Goal: Transaction & Acquisition: Purchase product/service

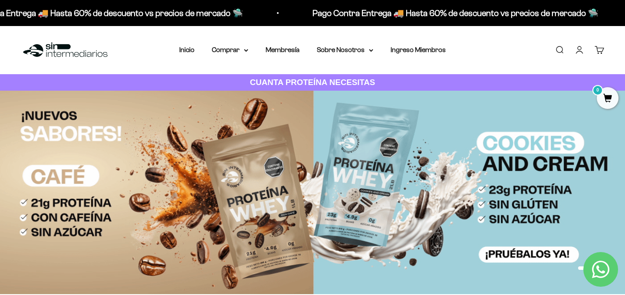
click at [584, 50] on link "Iniciar sesión" at bounding box center [580, 50] width 10 height 10
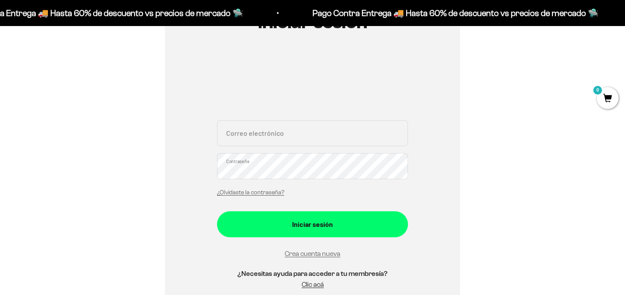
scroll to position [127, 0]
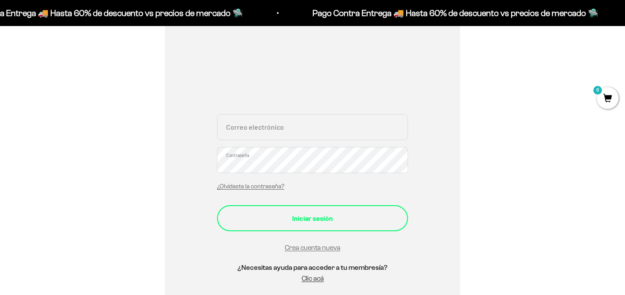
type input "[EMAIL_ADDRESS][DOMAIN_NAME]"
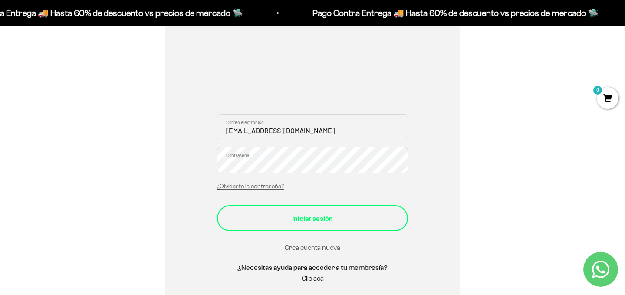
click at [313, 214] on div "Iniciar sesión" at bounding box center [312, 218] width 156 height 11
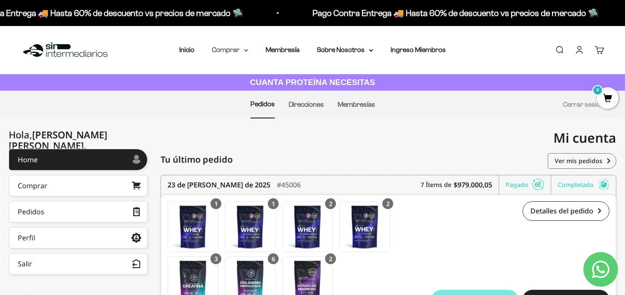
click at [243, 52] on summary "Comprar" at bounding box center [230, 49] width 36 height 11
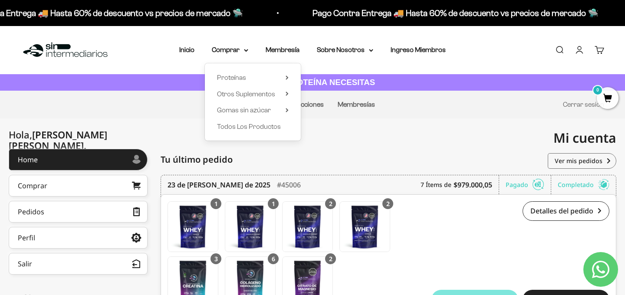
click at [290, 76] on div "Proteínas Ver Todos Whey Iso Vegan" at bounding box center [253, 101] width 96 height 77
click at [288, 77] on icon at bounding box center [287, 77] width 2 height 3
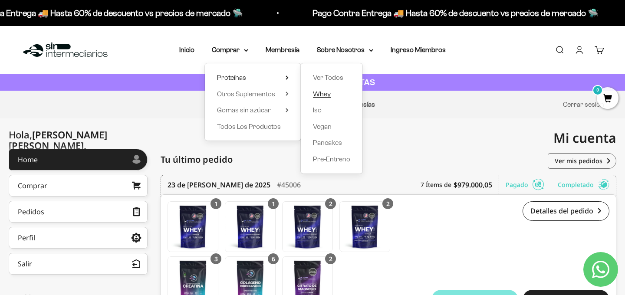
click at [333, 96] on link "Whey" at bounding box center [331, 94] width 37 height 11
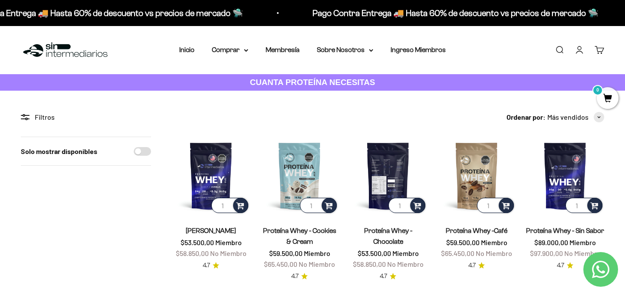
click at [385, 191] on img at bounding box center [388, 176] width 78 height 78
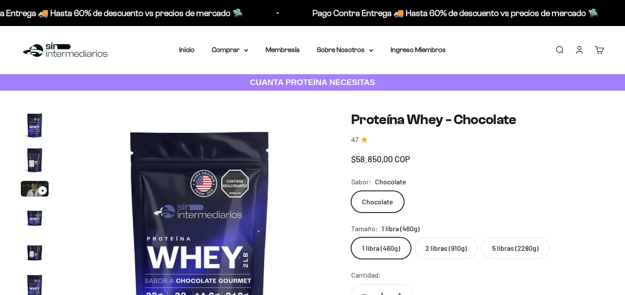
scroll to position [0, 1356]
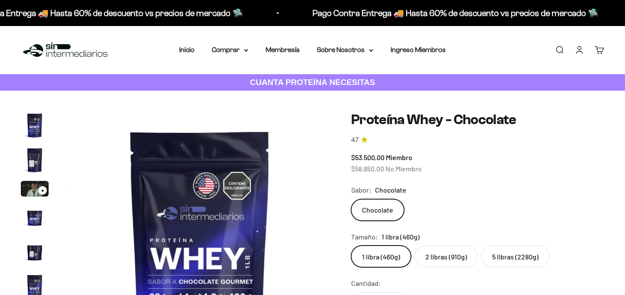
click at [444, 268] on safe-sticky "Proteína Whey - Chocolate 4.7 $53.500,00 Miembro $58.850,00 No Miembro Calidad …" at bounding box center [477, 280] width 253 height 337
click at [444, 262] on label "2 libras (910g)" at bounding box center [446, 257] width 63 height 22
click at [351, 246] on input "2 libras (910g)" at bounding box center [351, 245] width 0 height 0
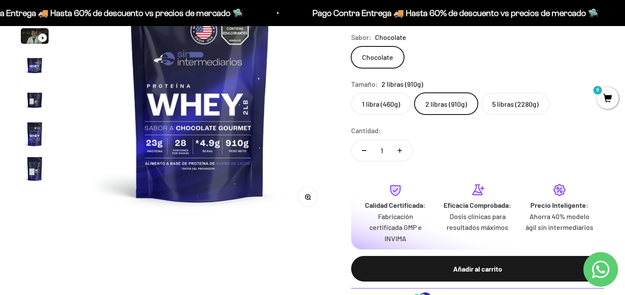
scroll to position [153, 0]
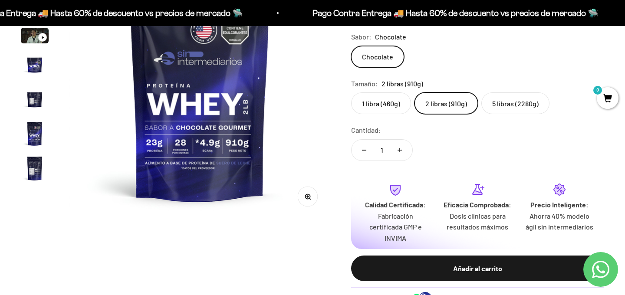
click at [444, 262] on button "Añadir al carrito" at bounding box center [477, 269] width 253 height 26
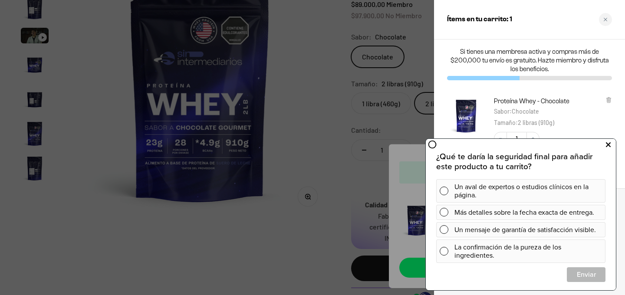
click at [609, 144] on icon at bounding box center [608, 144] width 5 height 11
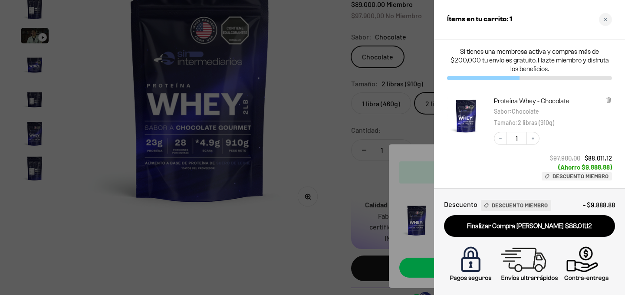
click at [305, 80] on div at bounding box center [312, 147] width 625 height 295
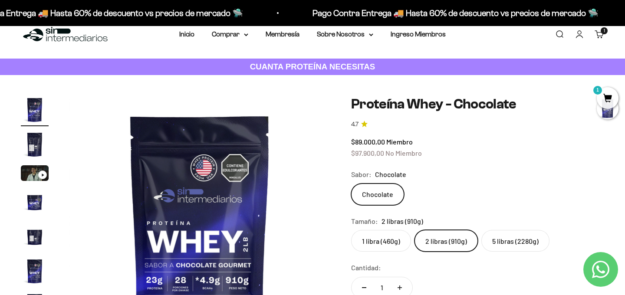
scroll to position [0, 0]
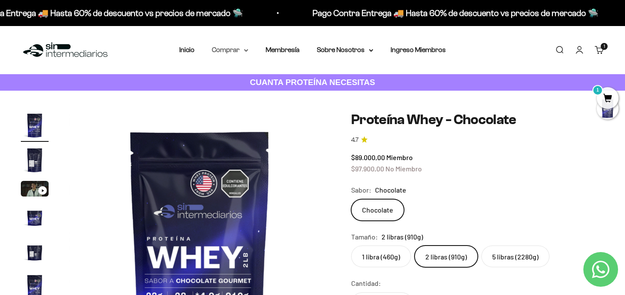
click at [245, 54] on summary "Comprar" at bounding box center [230, 49] width 36 height 11
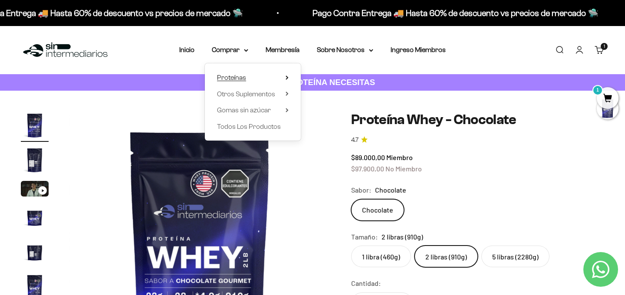
click at [289, 79] on icon at bounding box center [287, 78] width 3 height 4
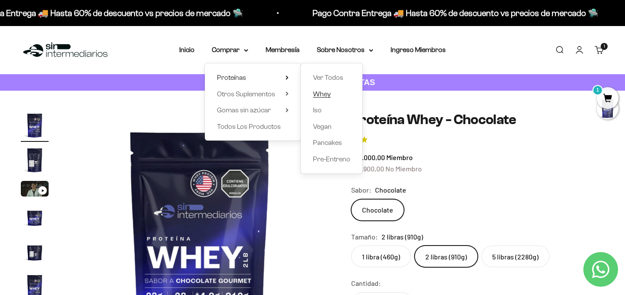
click at [333, 92] on link "Whey" at bounding box center [331, 94] width 37 height 11
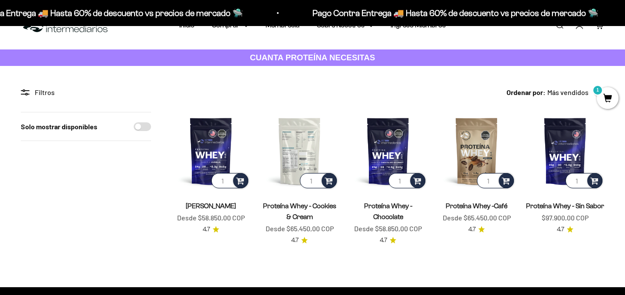
scroll to position [26, 0]
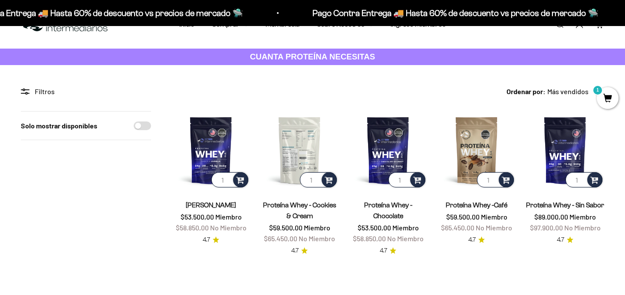
click at [294, 142] on img at bounding box center [300, 150] width 78 height 78
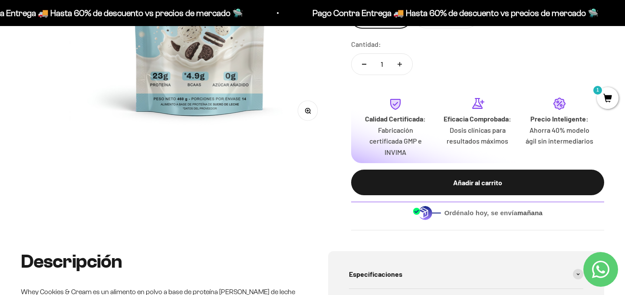
scroll to position [320, 0]
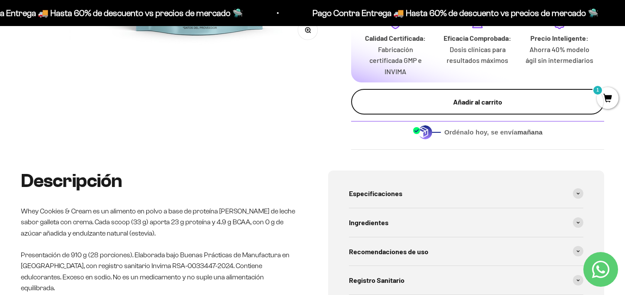
click at [419, 102] on div "Añadir al carrito" at bounding box center [478, 101] width 218 height 11
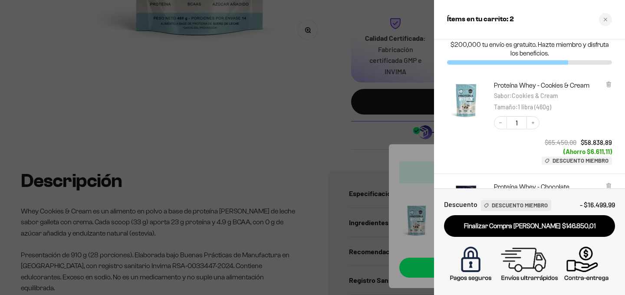
scroll to position [0, 0]
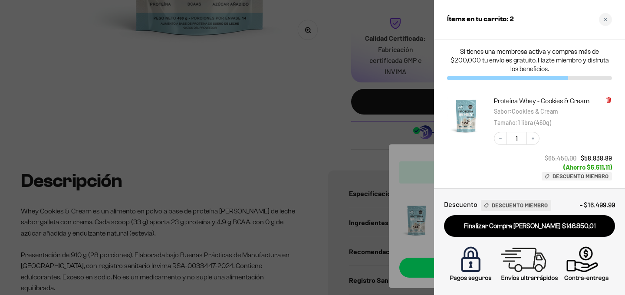
click at [610, 97] on icon at bounding box center [609, 100] width 7 height 7
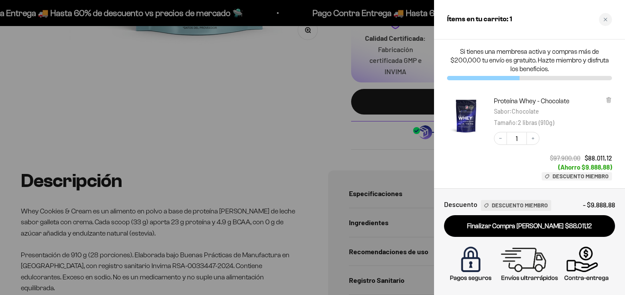
click at [262, 107] on div at bounding box center [312, 147] width 625 height 295
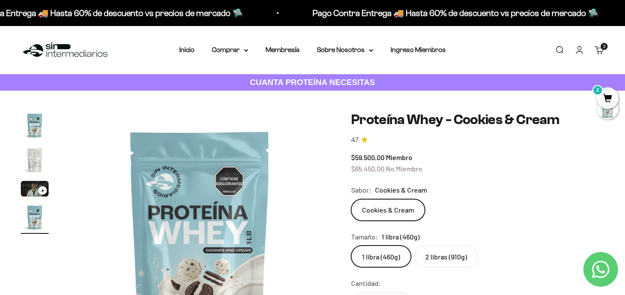
click at [559, 52] on link "Buscar" at bounding box center [560, 50] width 10 height 10
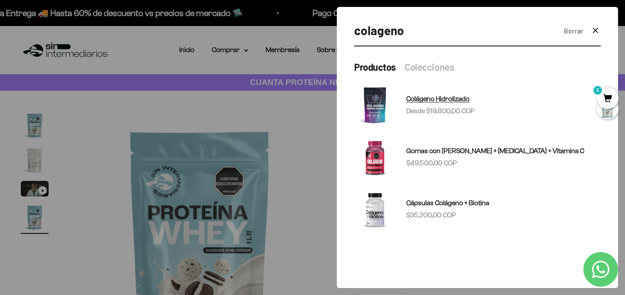
type input "colageno"
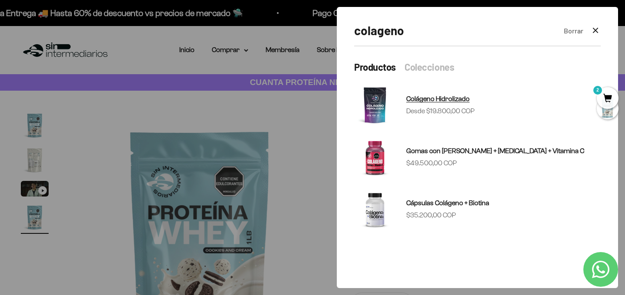
click at [391, 108] on img at bounding box center [375, 105] width 42 height 42
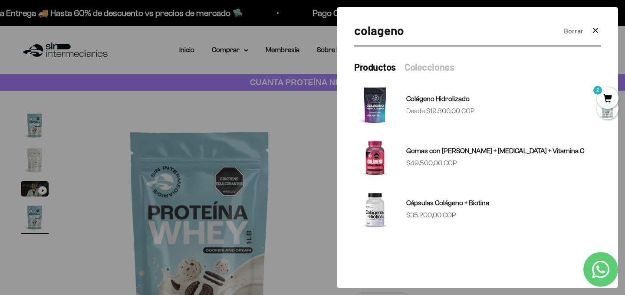
click at [597, 31] on icon "button" at bounding box center [595, 30] width 5 height 5
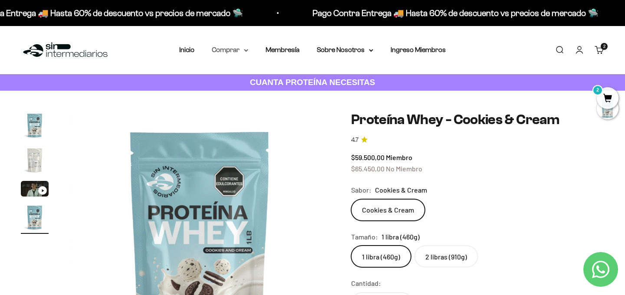
click at [247, 48] on summary "Comprar" at bounding box center [230, 49] width 36 height 11
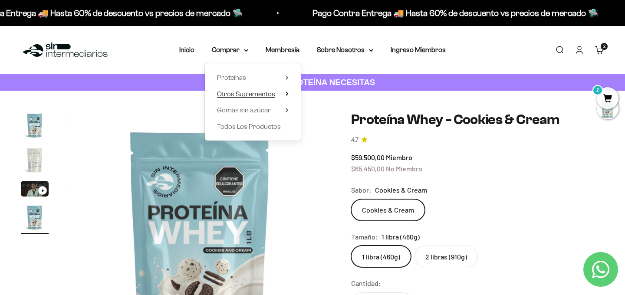
click at [287, 94] on icon at bounding box center [287, 93] width 2 height 3
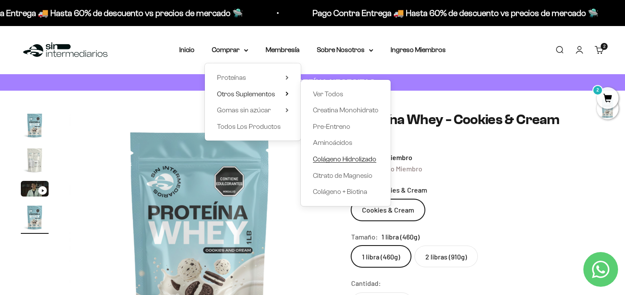
click at [329, 159] on span "Colágeno Hidrolizado" at bounding box center [344, 158] width 63 height 7
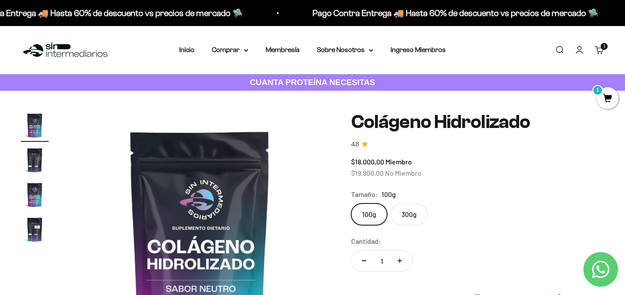
click at [410, 220] on label "300g" at bounding box center [409, 215] width 37 height 22
click at [351, 204] on input "300g" at bounding box center [351, 203] width 0 height 0
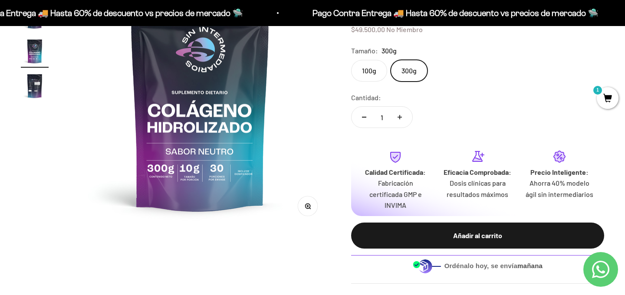
scroll to position [135, 0]
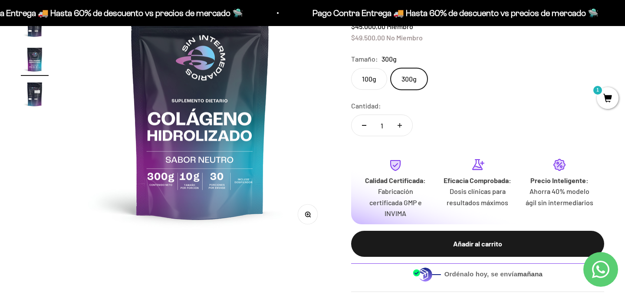
click at [397, 130] on button "Aumentar cantidad" at bounding box center [399, 125] width 25 height 21
type input "2"
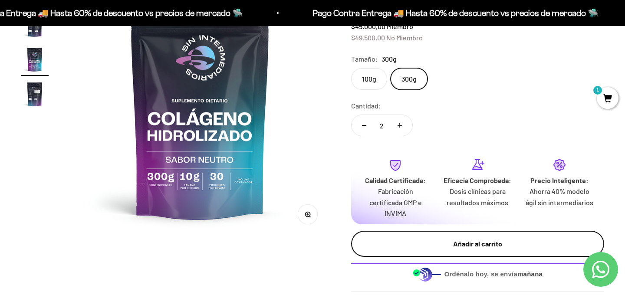
click at [449, 251] on button "Añadir al carrito" at bounding box center [477, 244] width 253 height 26
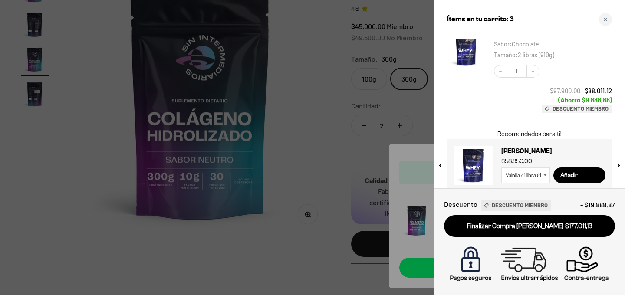
scroll to position [167, 0]
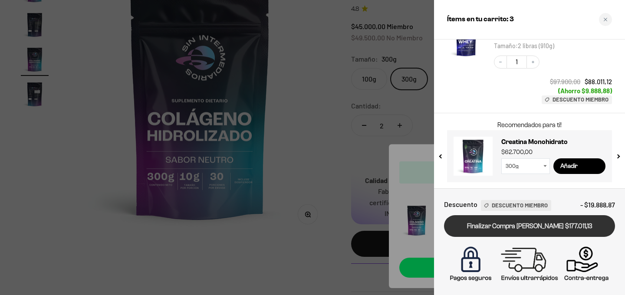
click at [506, 227] on link "Finalizar Compra Segura $177.011,13" at bounding box center [529, 226] width 171 height 22
